Goal: Information Seeking & Learning: Learn about a topic

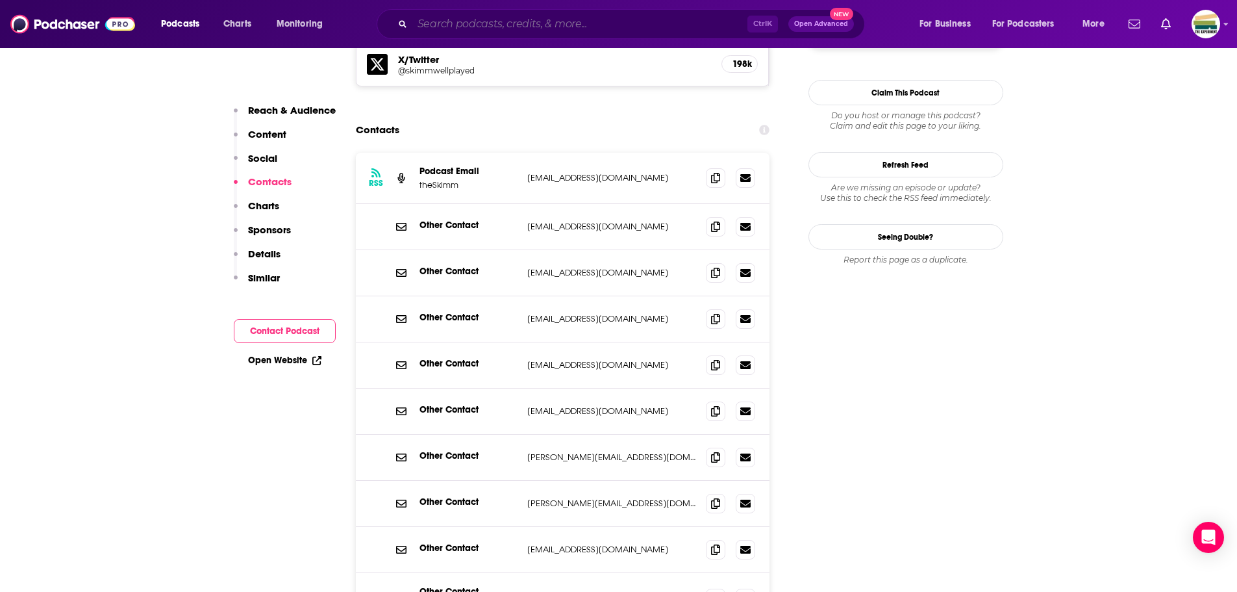
click at [439, 24] on input "Search podcasts, credits, & more..." at bounding box center [579, 24] width 335 height 21
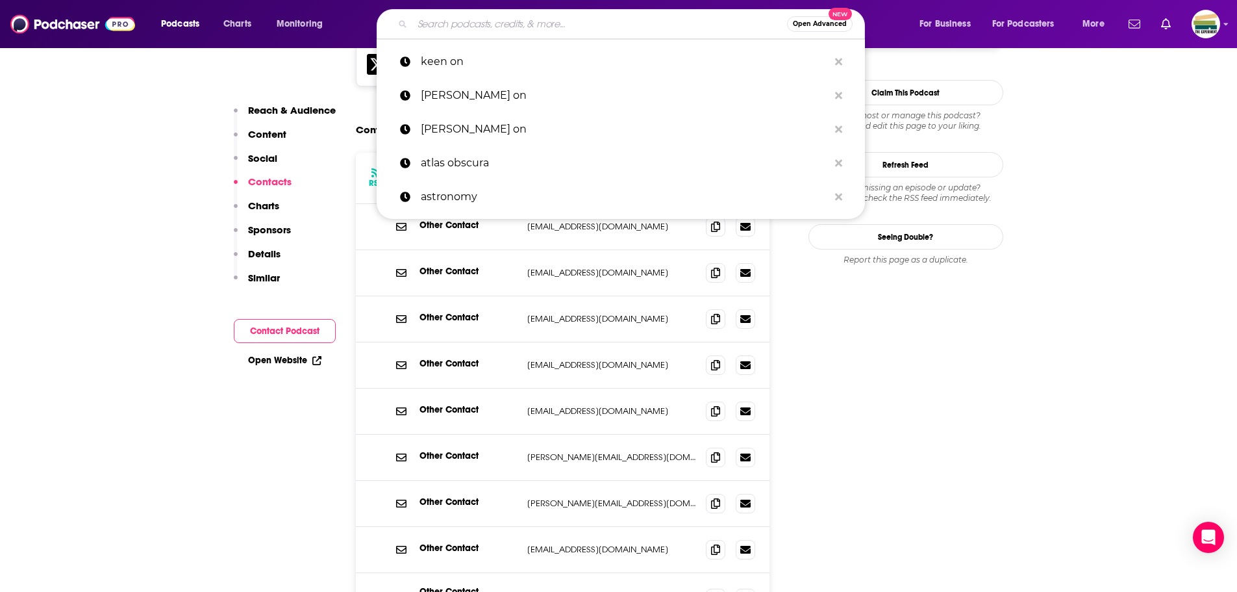
paste input "Smarter in Seconds"
type input "Smarter in Seconds"
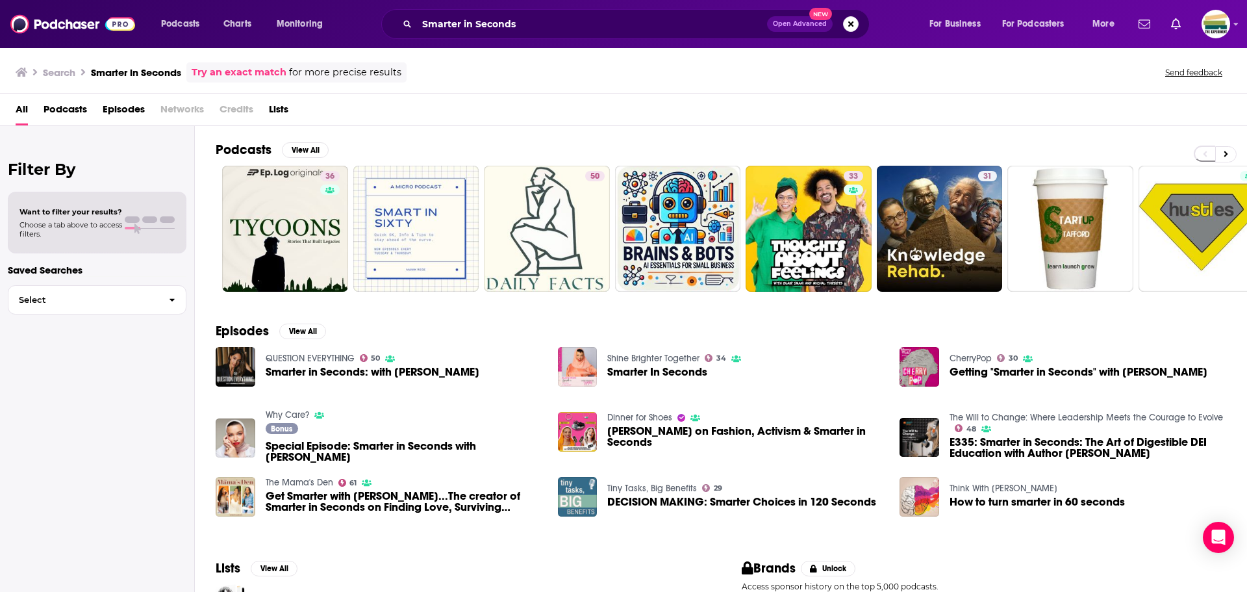
click at [281, 373] on span "Smarter in Seconds: with [PERSON_NAME]" at bounding box center [373, 371] width 214 height 11
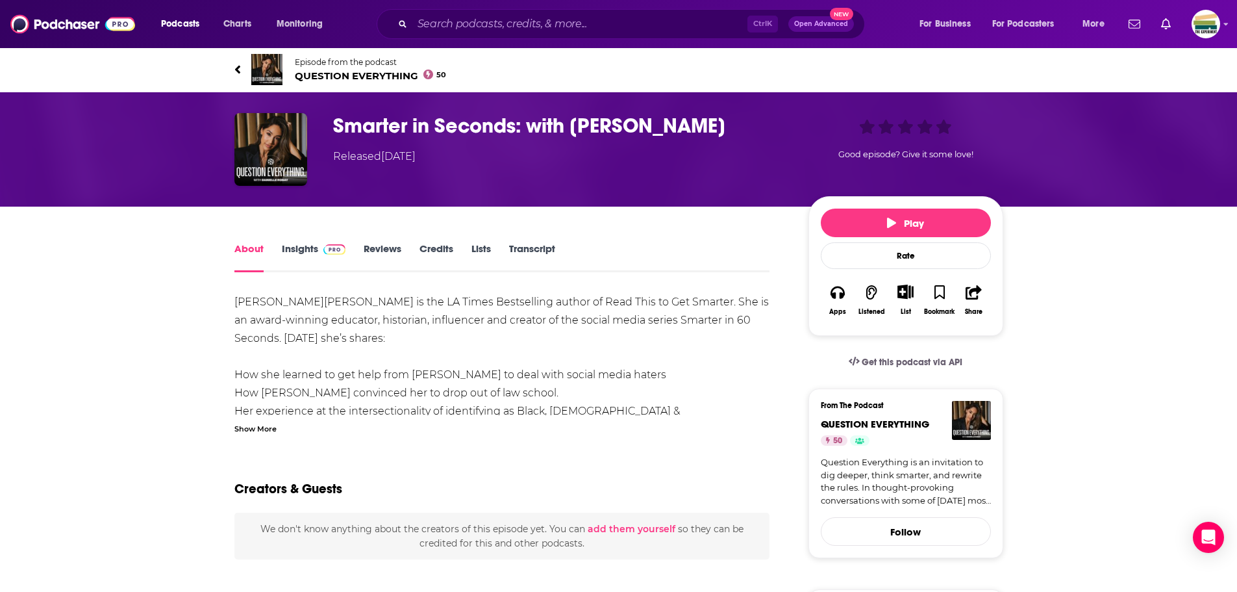
click at [297, 247] on link "Insights" at bounding box center [314, 257] width 64 height 30
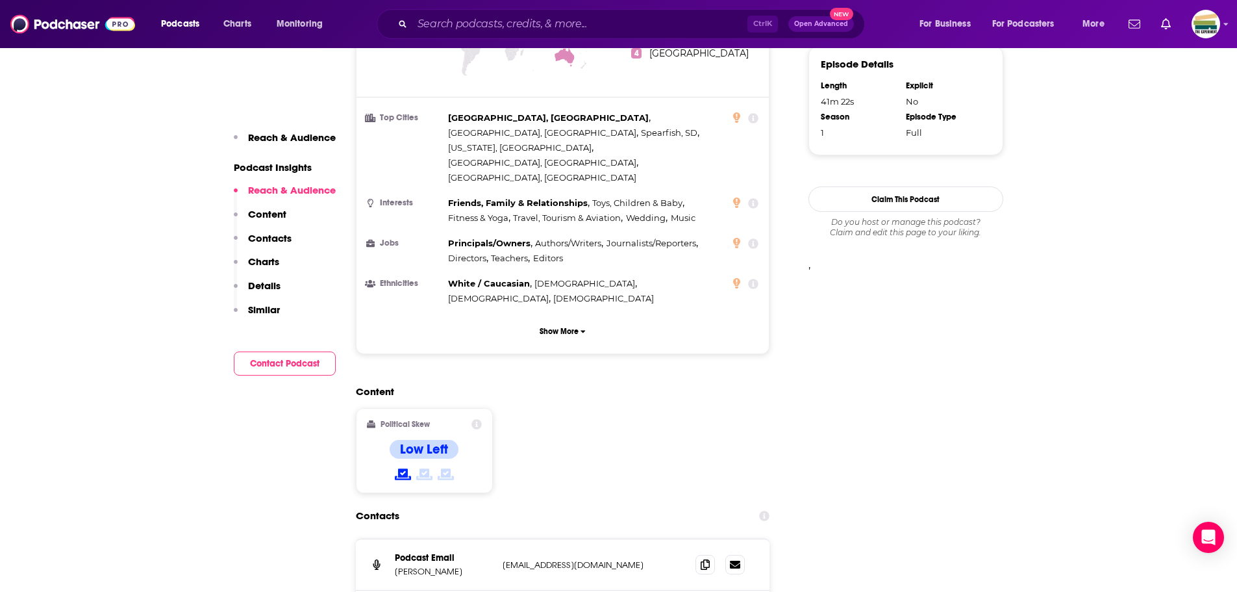
scroll to position [974, 0]
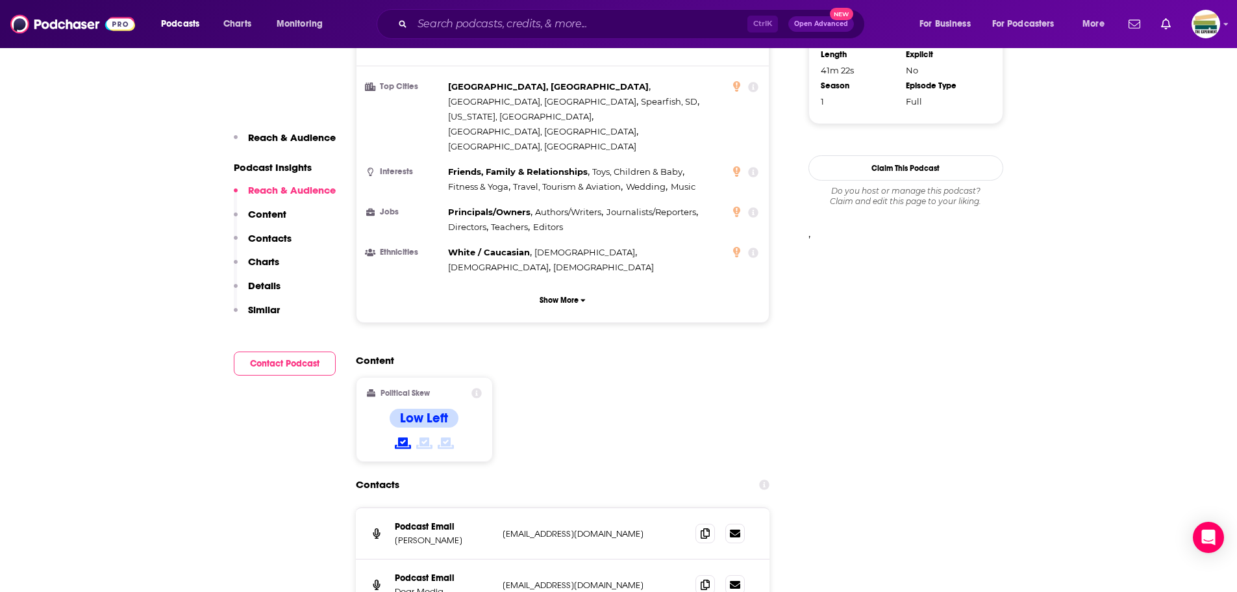
drag, startPoint x: 45, startPoint y: 125, endPoint x: 193, endPoint y: 70, distance: 158.1
click at [438, 21] on input "Search podcasts, credits, & more..." at bounding box center [579, 24] width 335 height 21
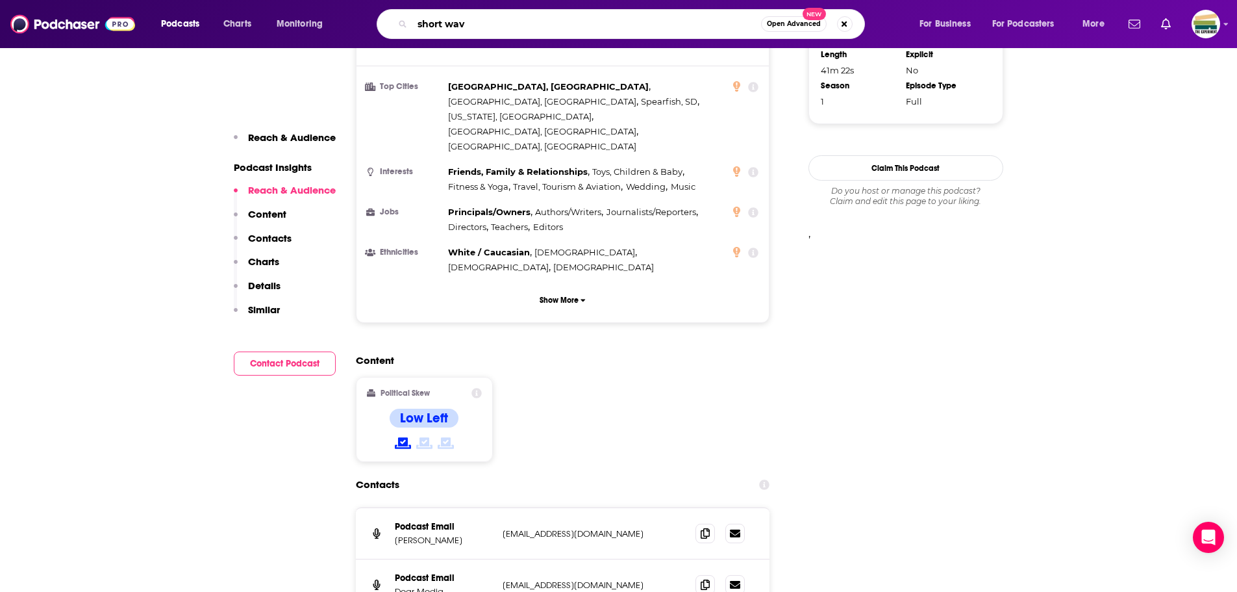
type input "short wave"
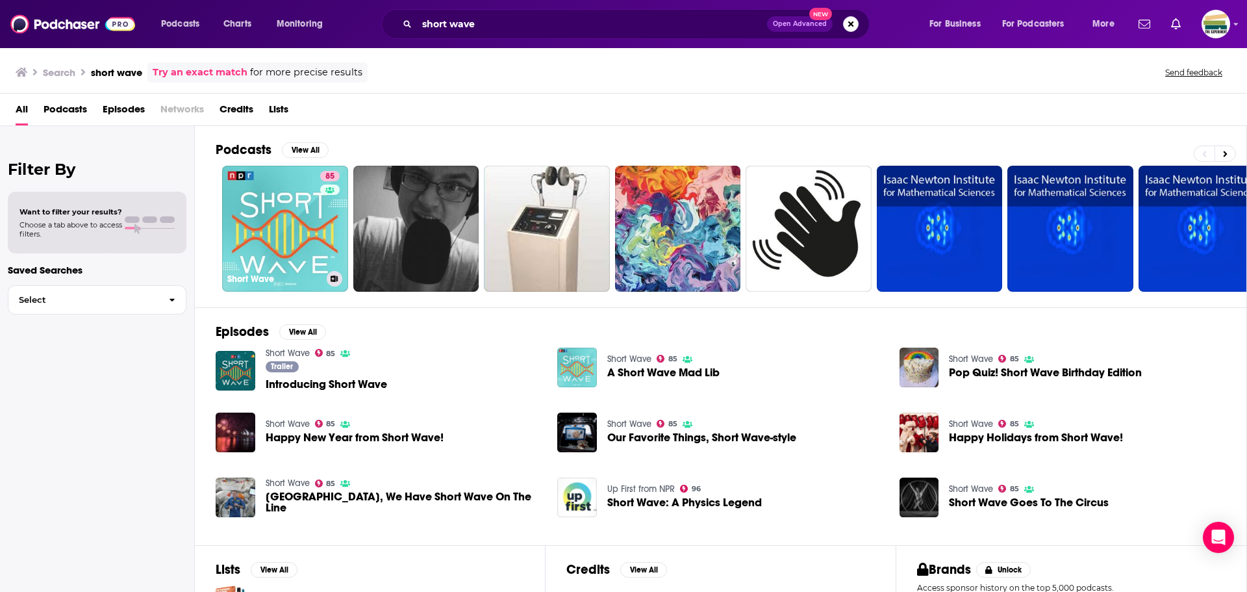
click at [288, 218] on link "85 Short Wave" at bounding box center [285, 229] width 126 height 126
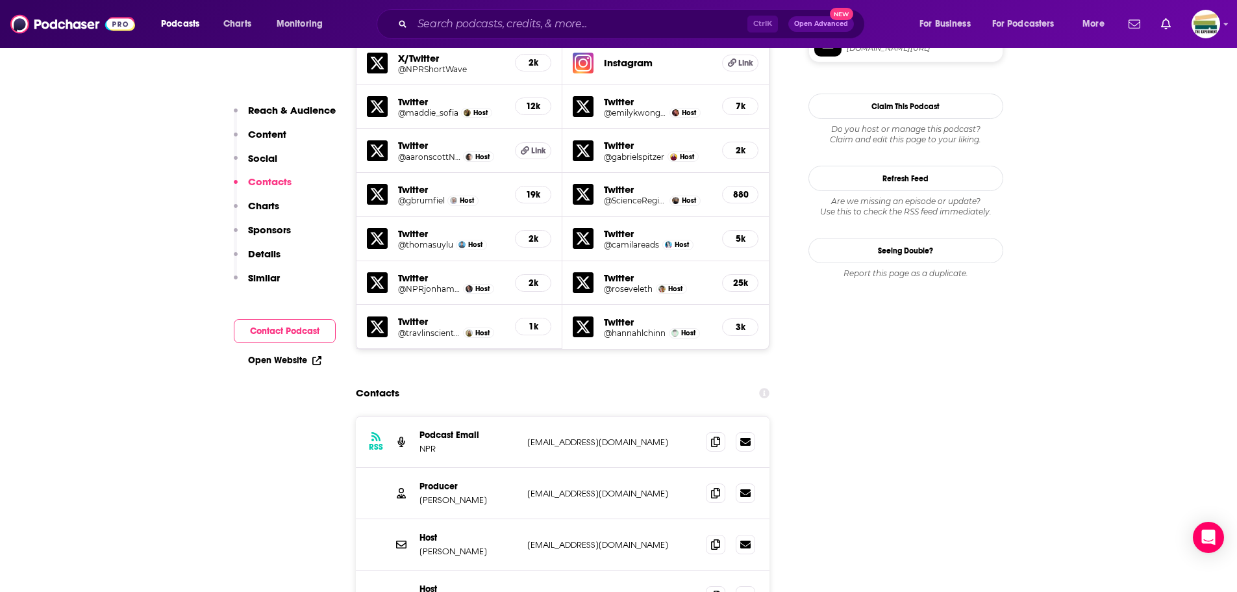
scroll to position [1364, 0]
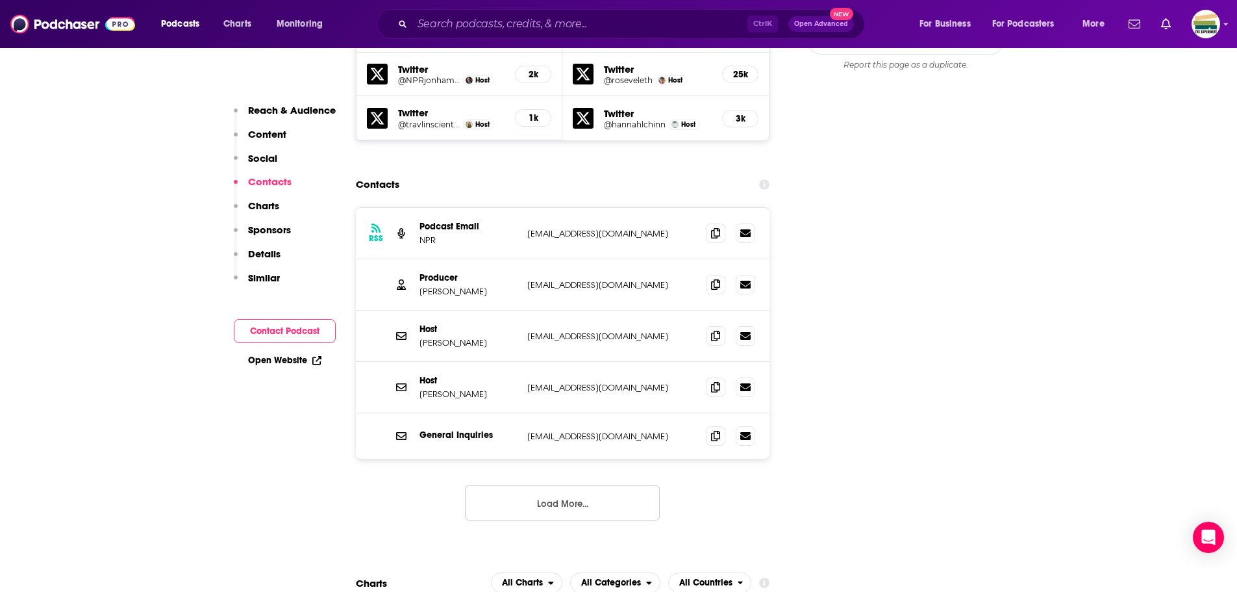
click at [559, 485] on button "Load More..." at bounding box center [562, 502] width 195 height 35
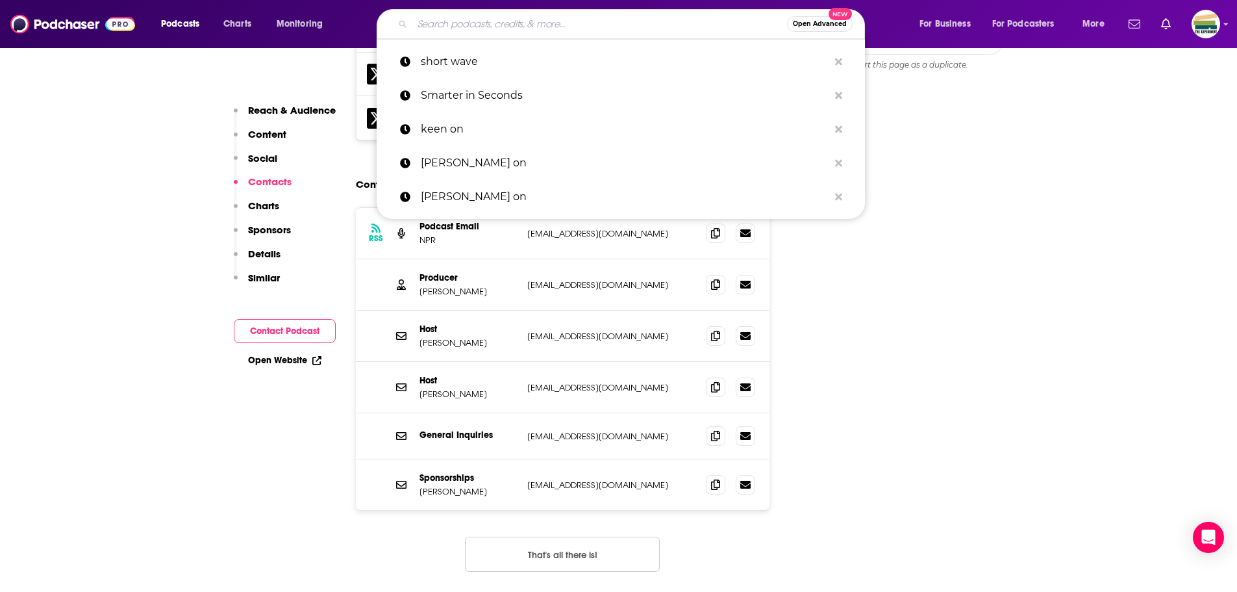
click at [516, 25] on input "Search podcasts, credits, & more..." at bounding box center [599, 24] width 375 height 21
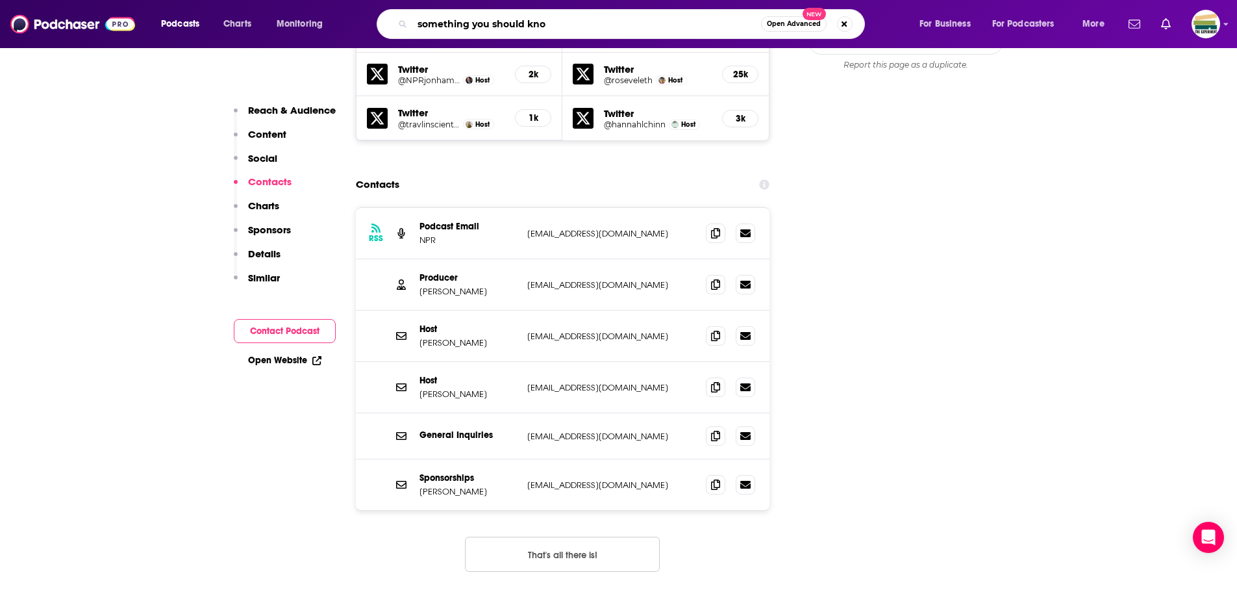
type input "something you should know"
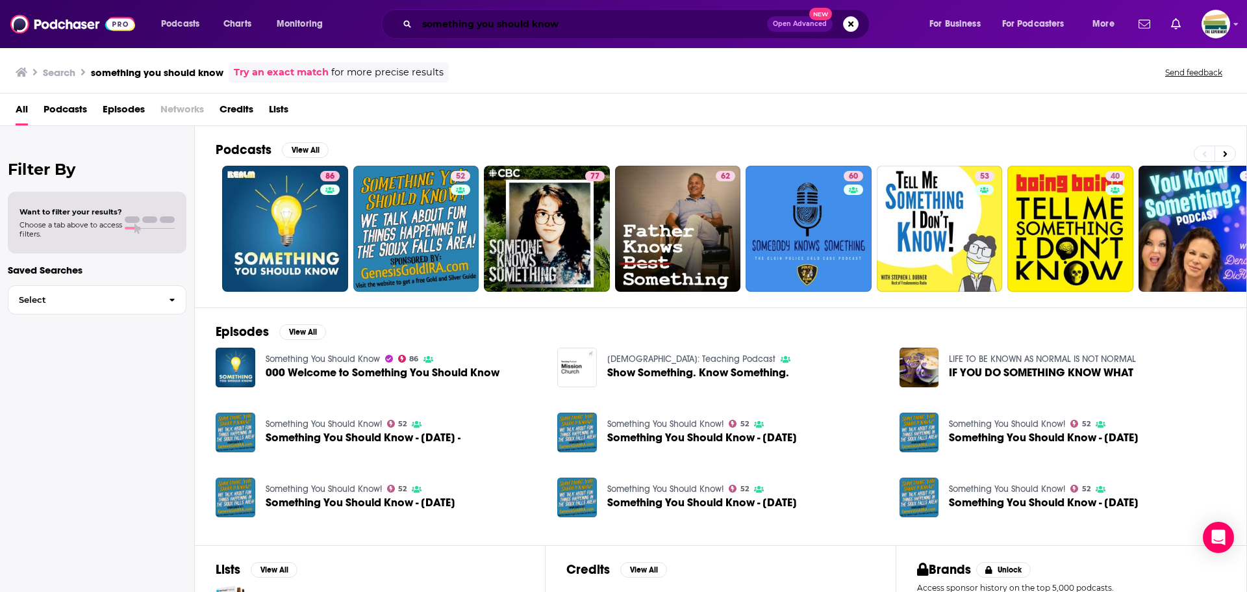
click at [461, 19] on input "something you should know" at bounding box center [592, 24] width 350 height 21
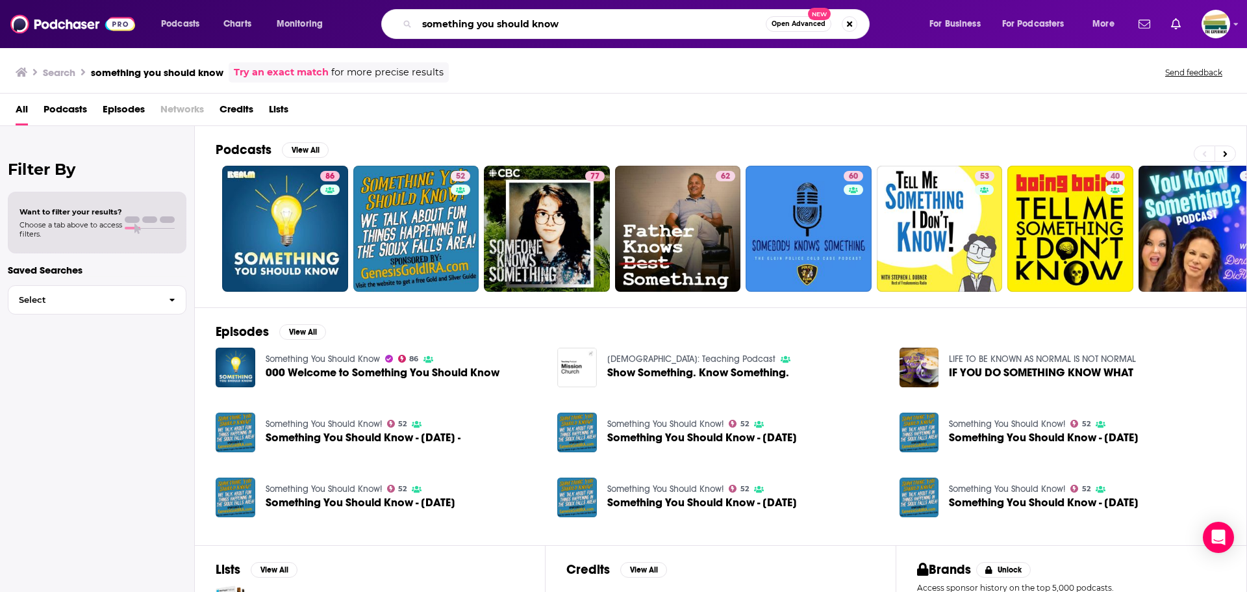
click at [461, 19] on input "something you should know" at bounding box center [591, 24] width 349 height 21
type input "stuffyou should know"
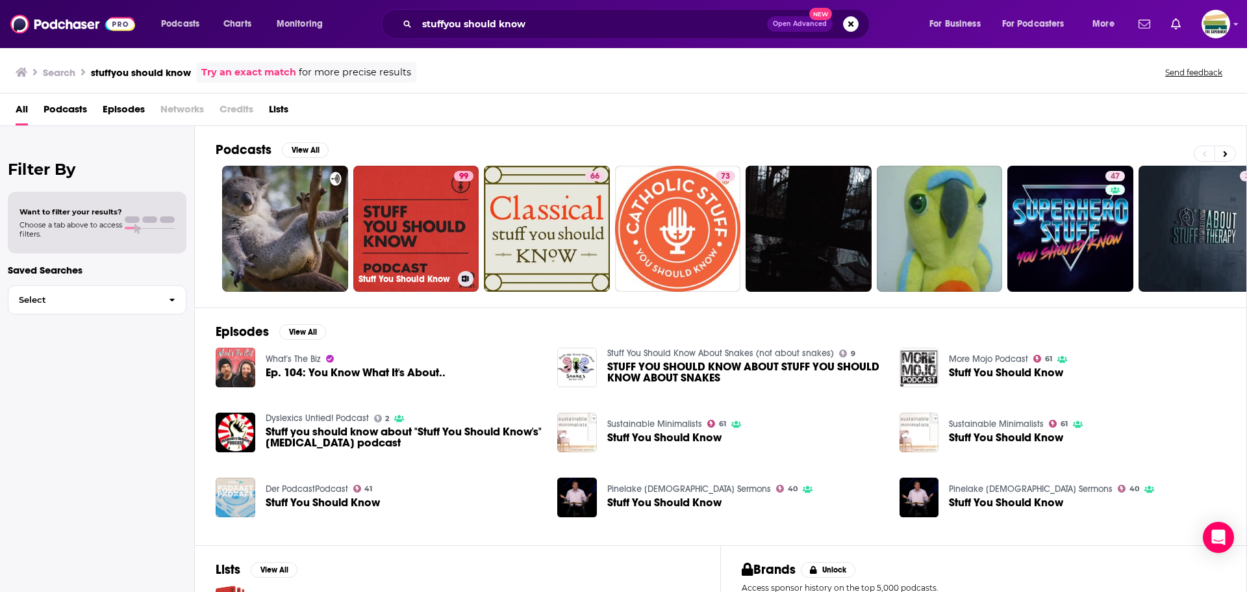
click at [386, 215] on link "99 Stuff You Should Know" at bounding box center [416, 229] width 126 height 126
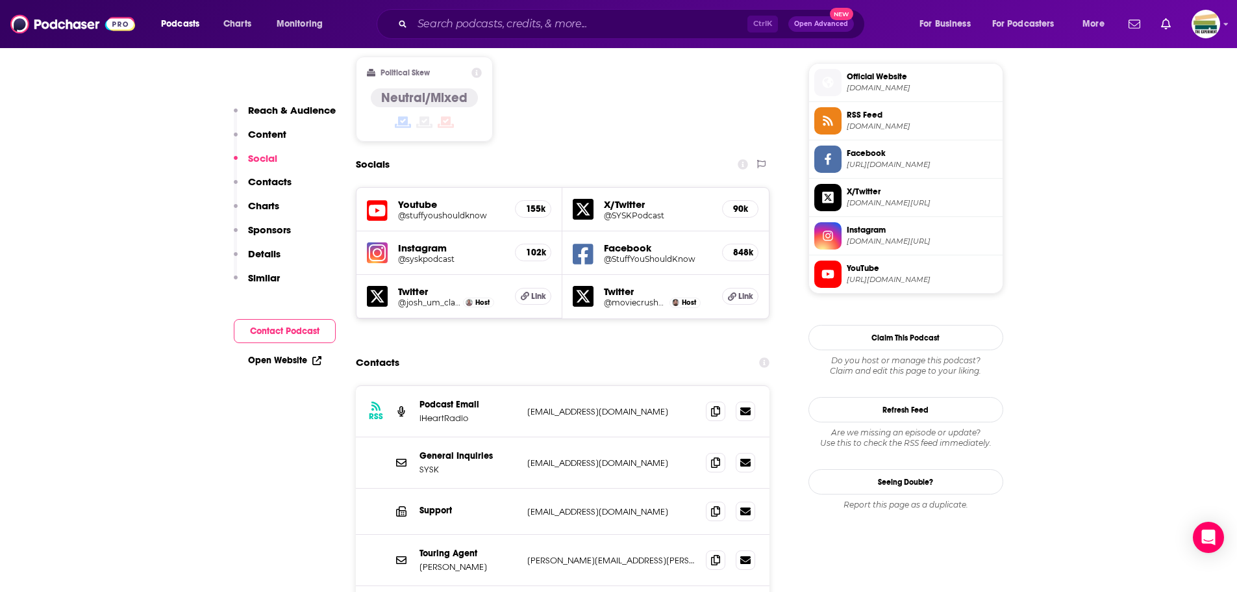
scroll to position [1104, 0]
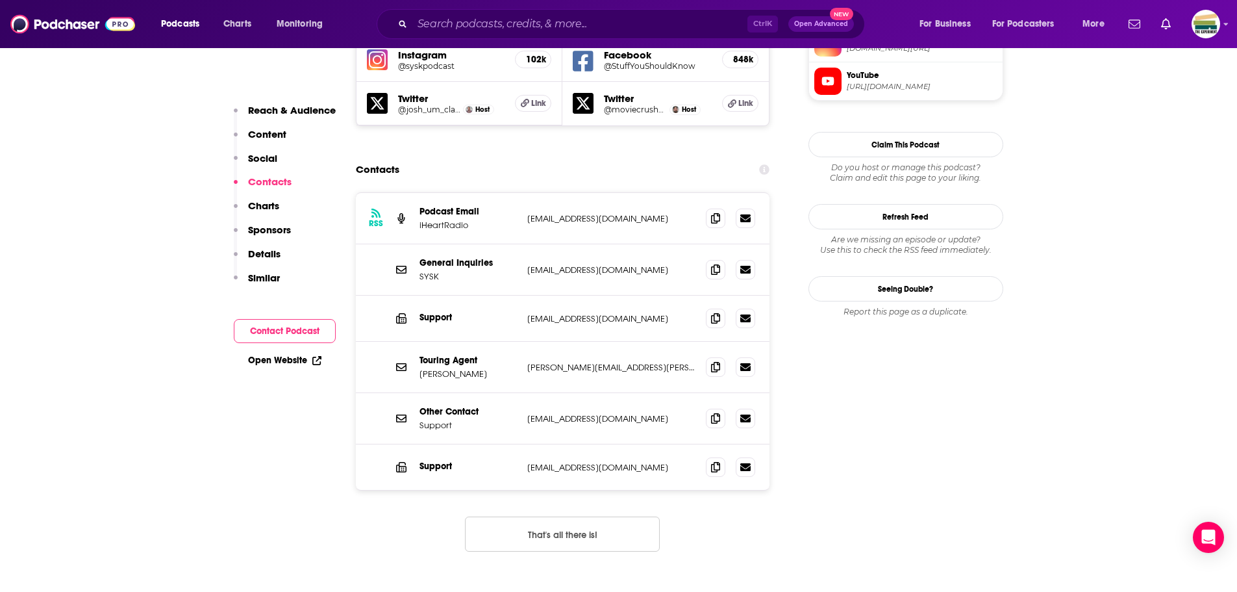
scroll to position [1234, 0]
click at [475, 19] on input "Search podcasts, credits, & more..." at bounding box center [579, 24] width 335 height 21
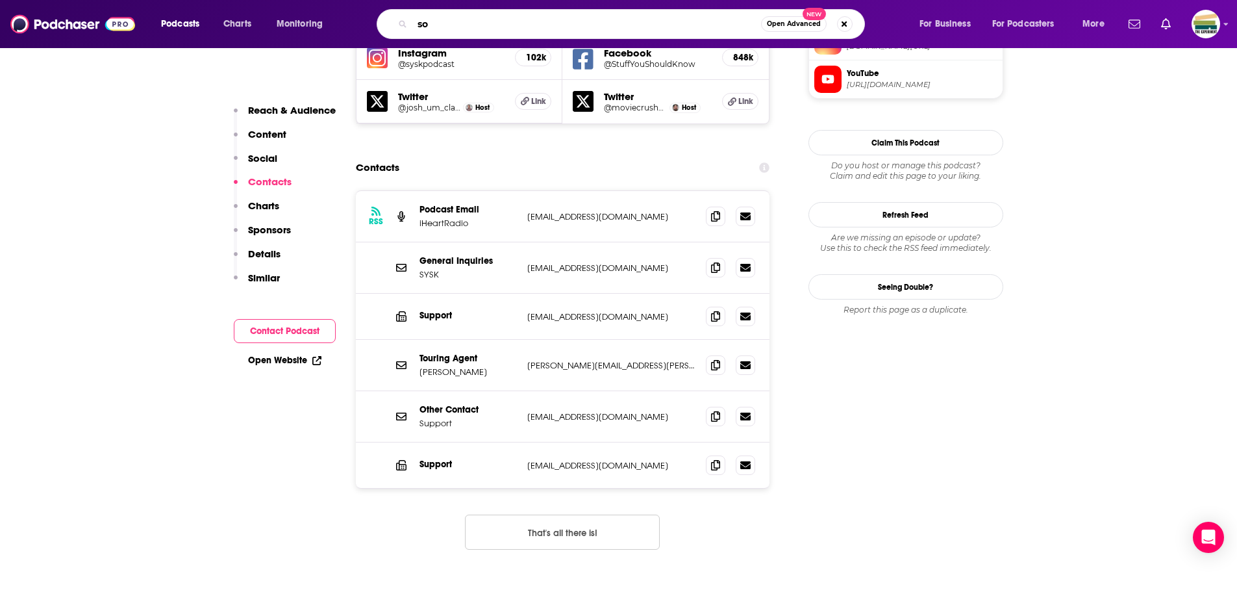
type input "s"
type input "[PERSON_NAME]"
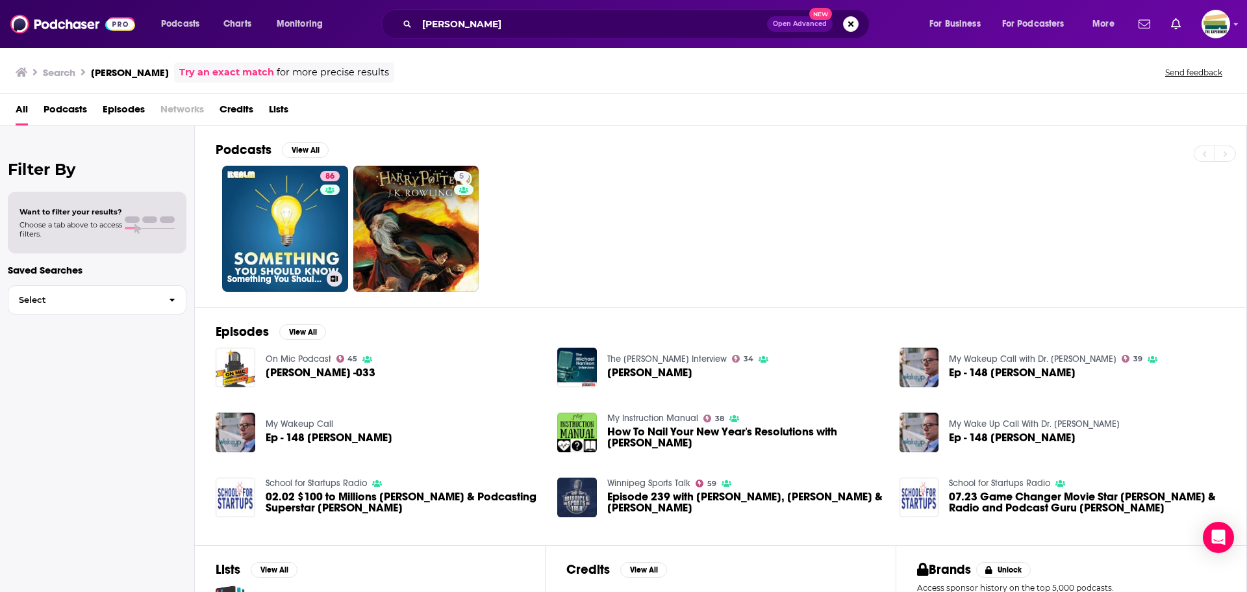
click at [325, 234] on div "86" at bounding box center [331, 221] width 23 height 100
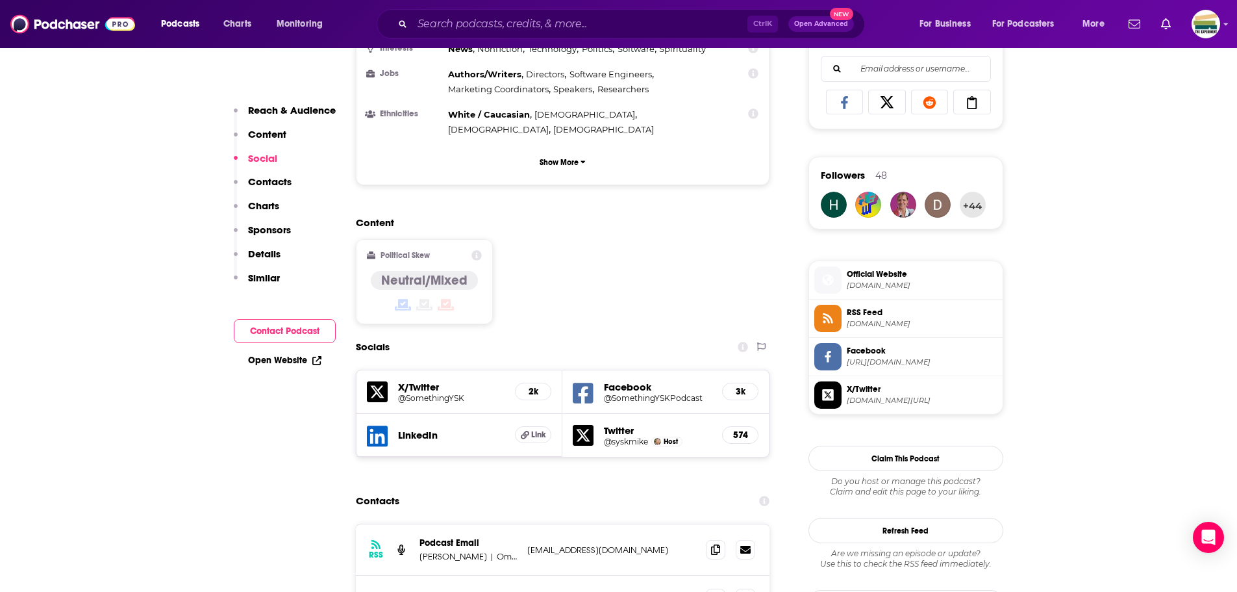
scroll to position [974, 0]
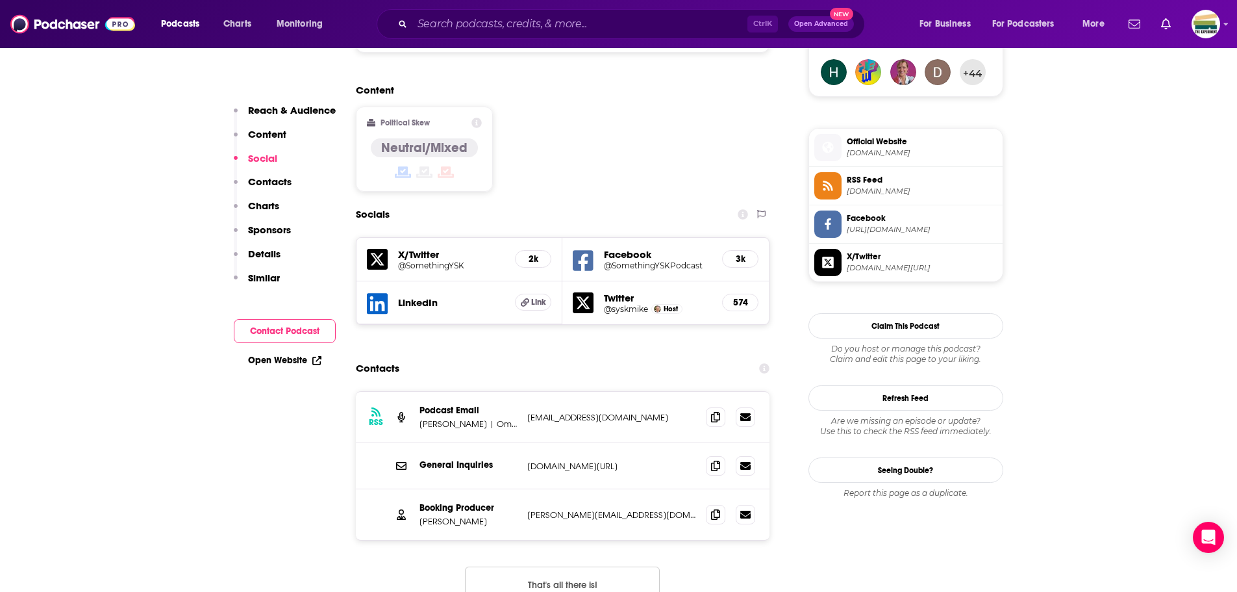
click at [617, 566] on button "That's all there is!" at bounding box center [562, 583] width 195 height 35
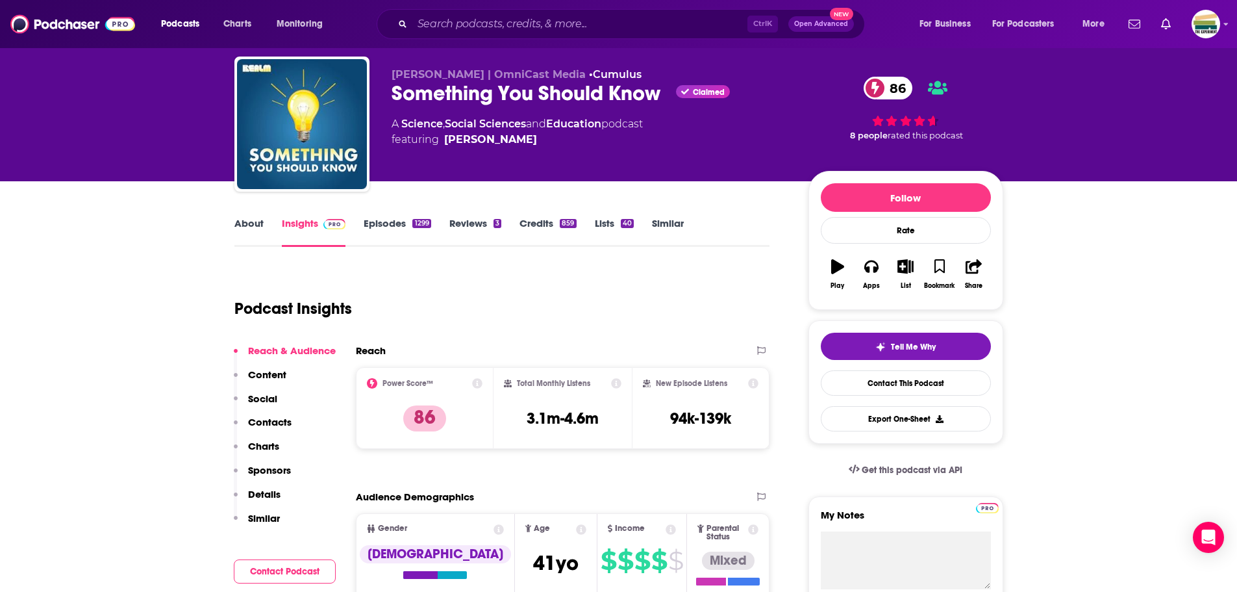
scroll to position [0, 0]
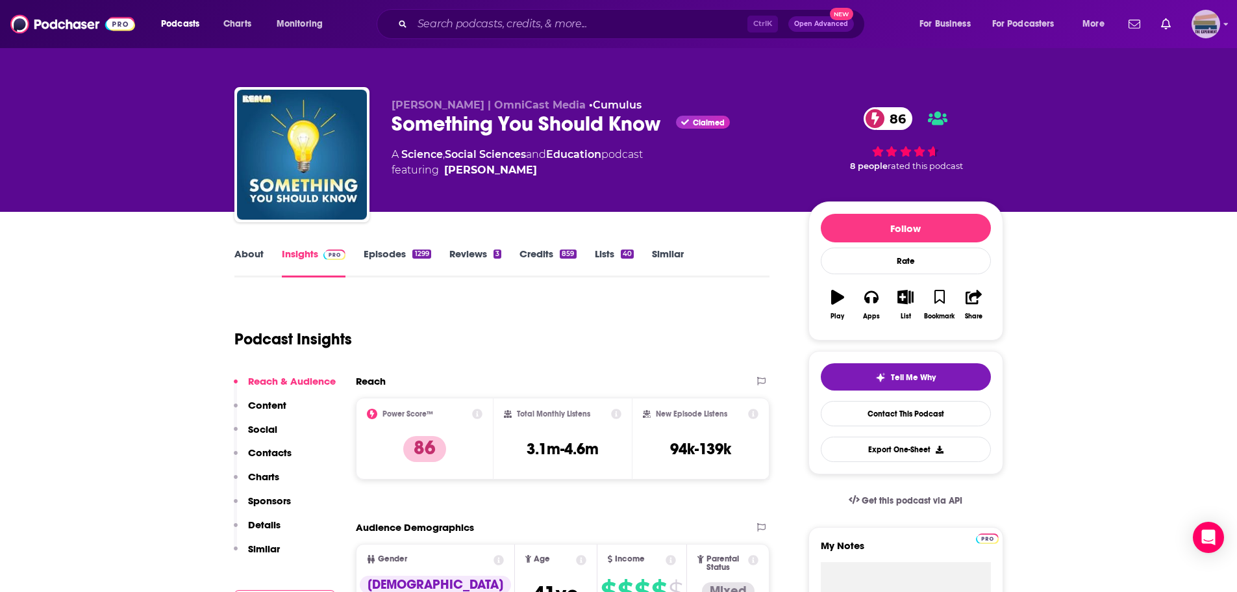
click at [1202, 27] on img "Logged in as ExperimentPublicist" at bounding box center [1206, 24] width 29 height 29
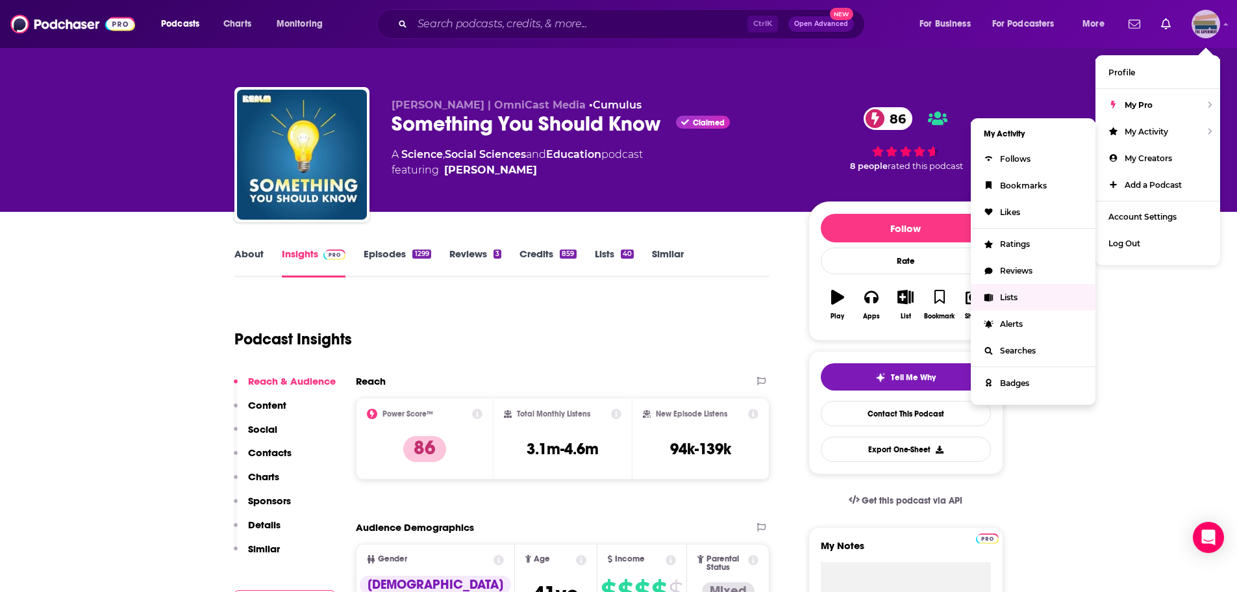
click at [1003, 296] on span "Lists" at bounding box center [1009, 297] width 18 height 10
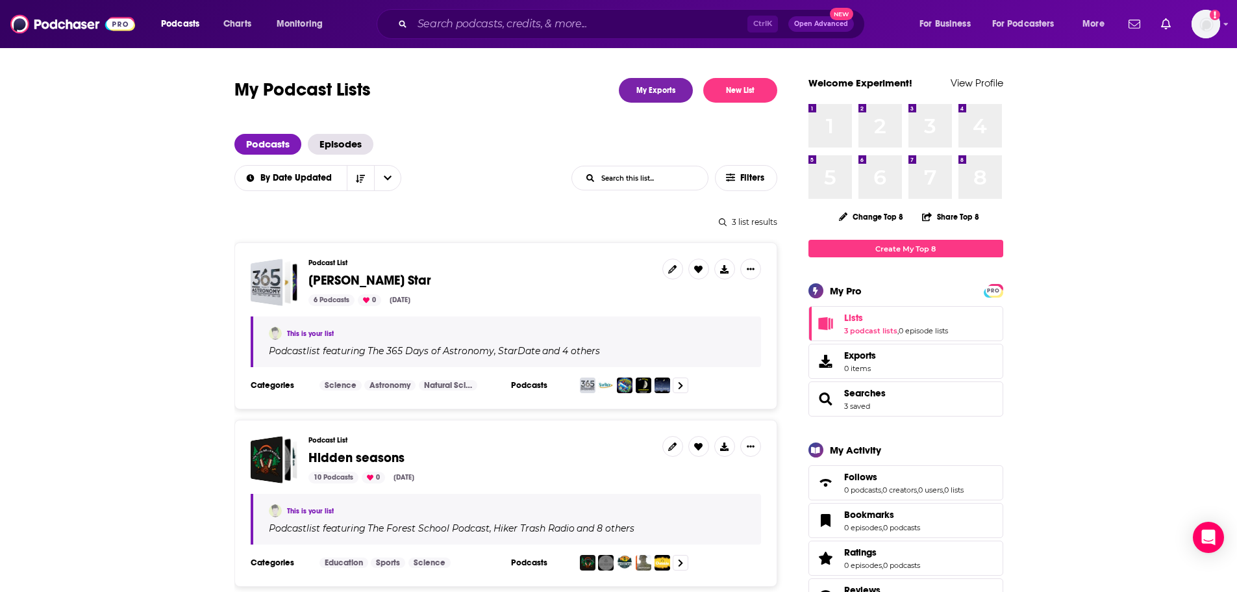
click at [347, 276] on span "[PERSON_NAME] Star" at bounding box center [370, 280] width 123 height 16
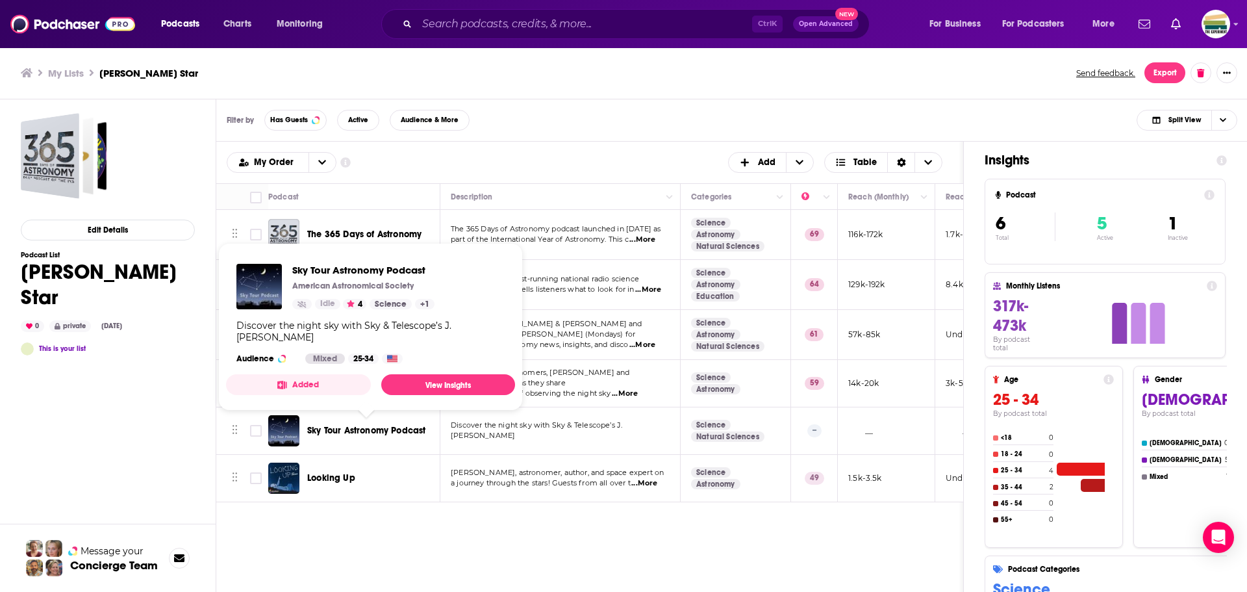
click at [385, 433] on span "Sky Tour Astronomy Podcast" at bounding box center [366, 430] width 118 height 11
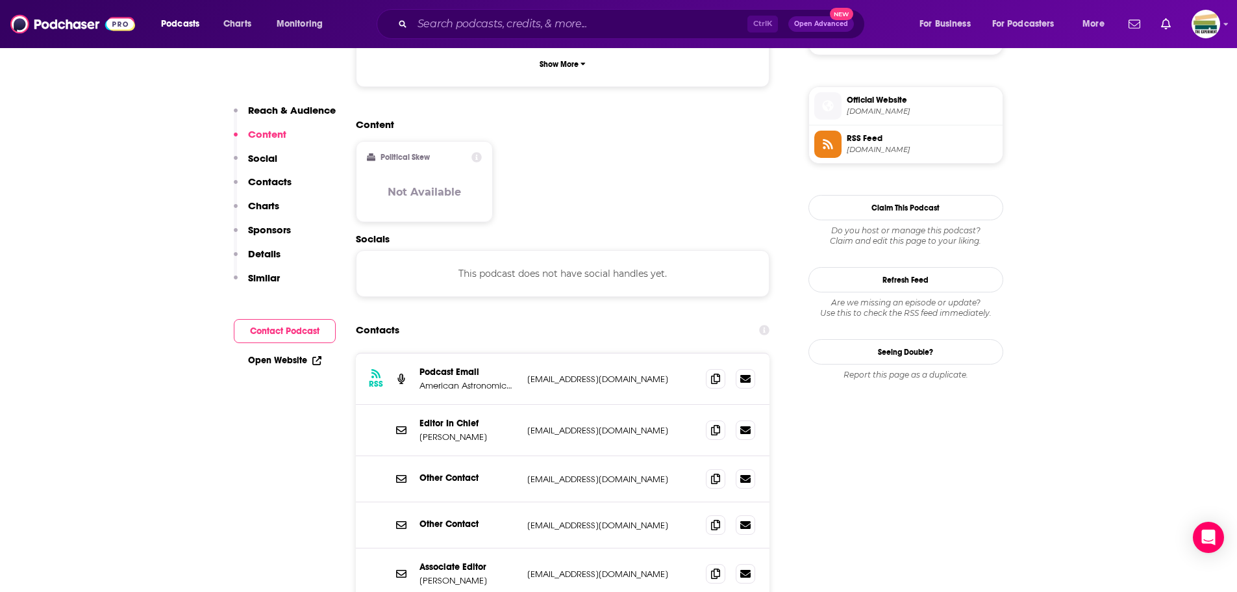
scroll to position [1039, 0]
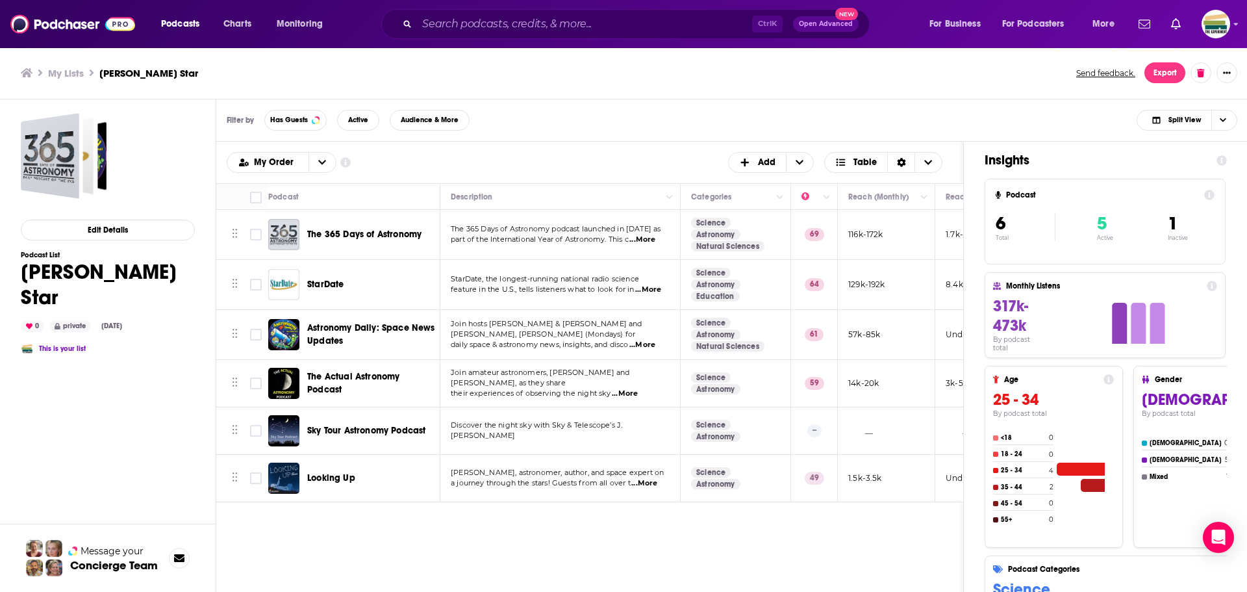
click at [353, 336] on div "Podcasts Charts Monitoring Ctrl K Open Advanced New For Business For Podcasters…" at bounding box center [623, 296] width 1247 height 592
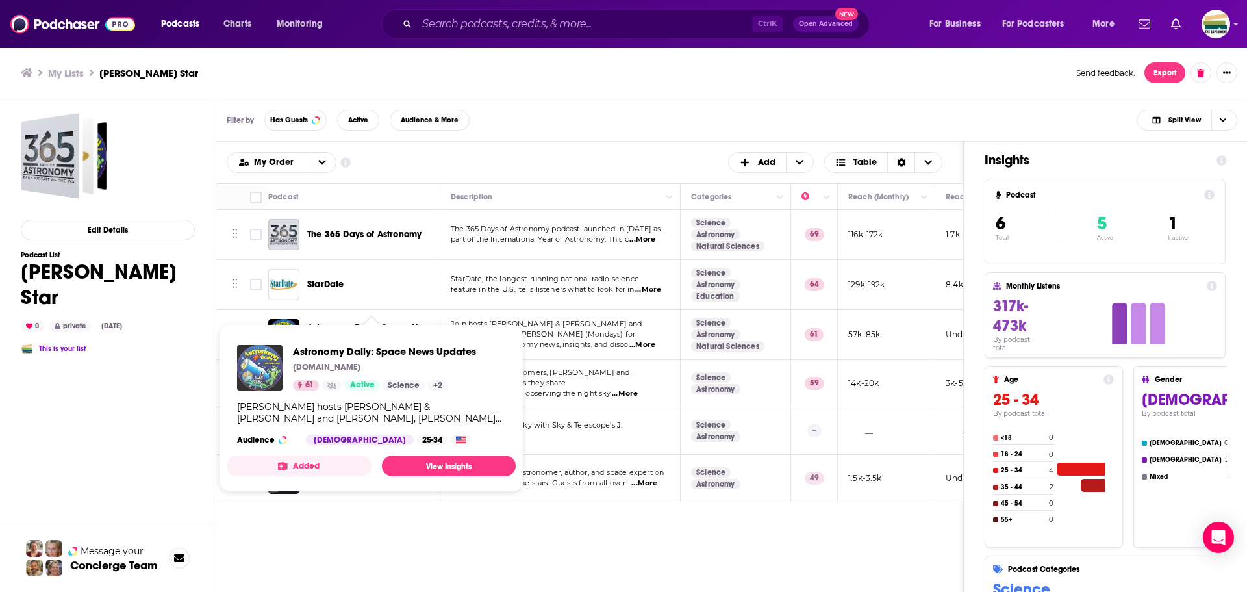
click at [264, 365] on img "Astronomy Daily: Space News Updates" at bounding box center [259, 367] width 45 height 45
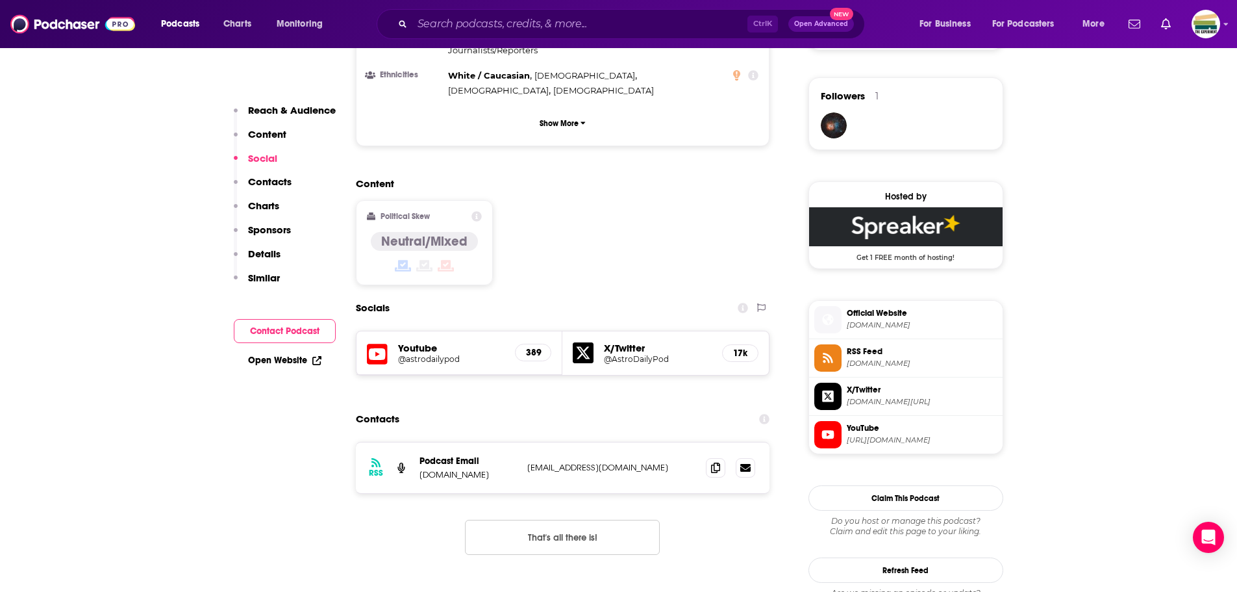
scroll to position [974, 0]
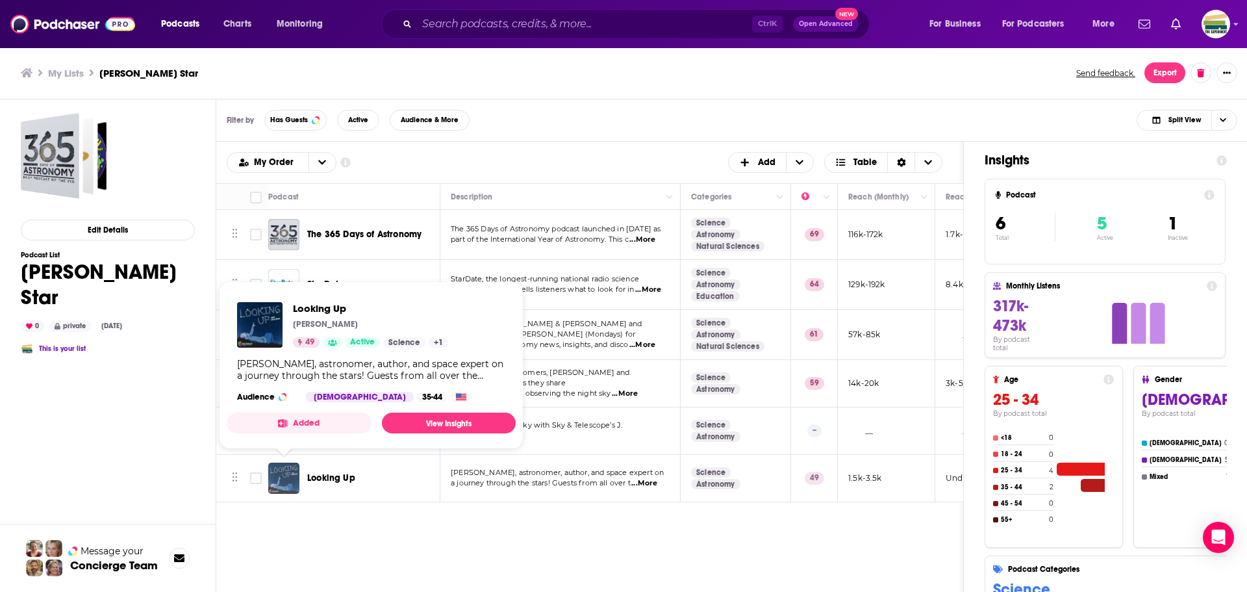
click at [288, 483] on img "Looking Up" at bounding box center [283, 477] width 31 height 31
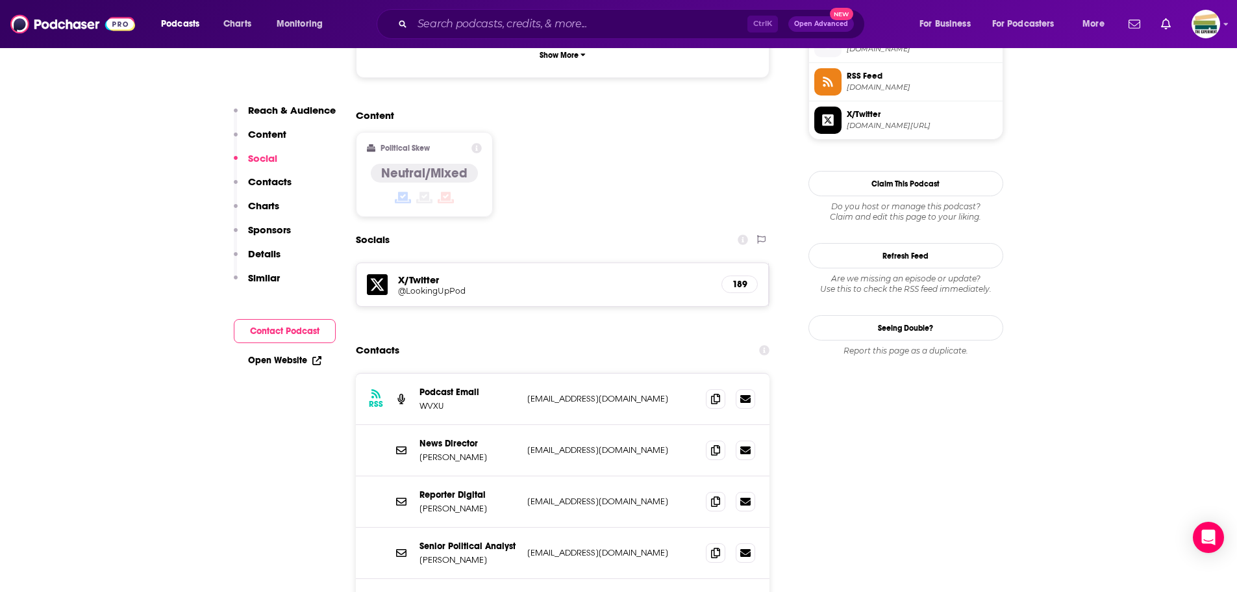
scroll to position [1039, 0]
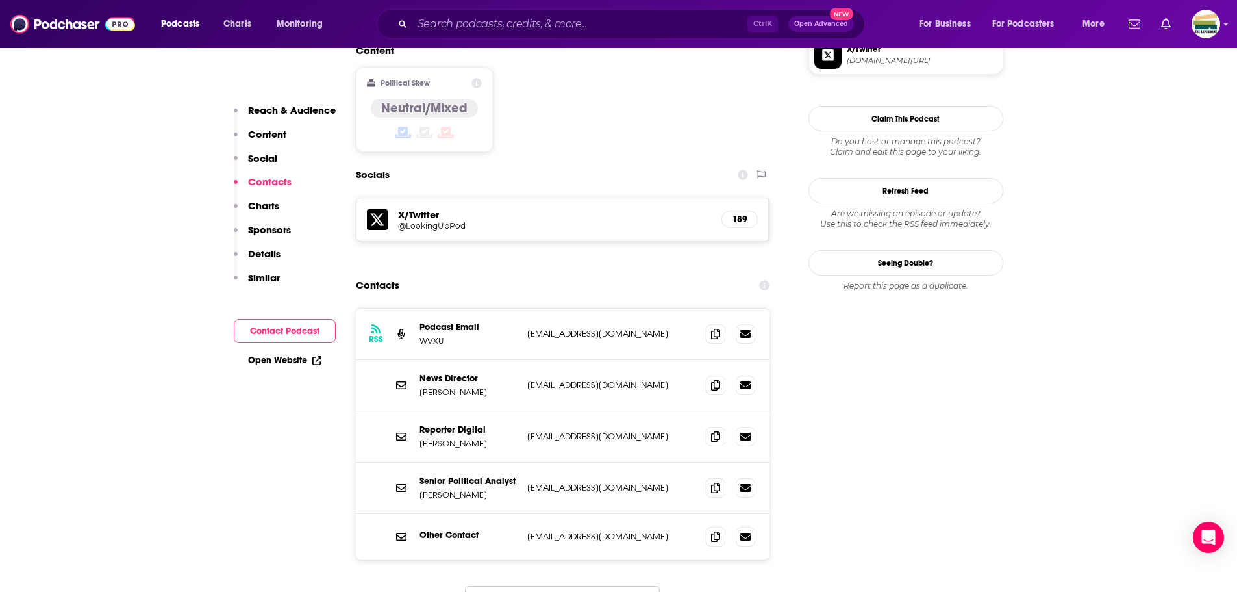
click at [617, 586] on button "Load More..." at bounding box center [562, 603] width 195 height 35
